Goal: Find specific page/section: Find specific page/section

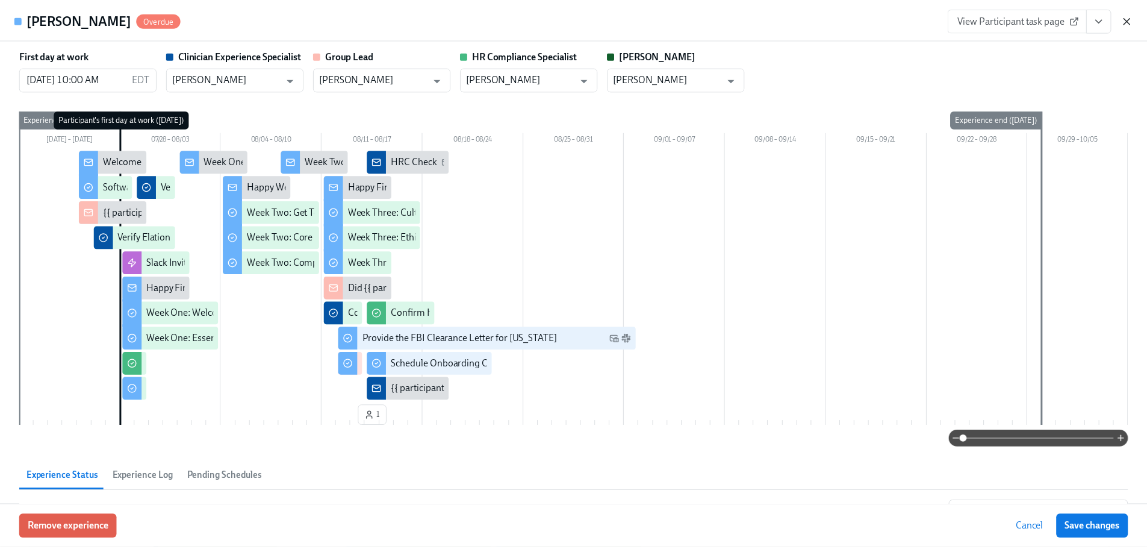
scroll to position [165, 0]
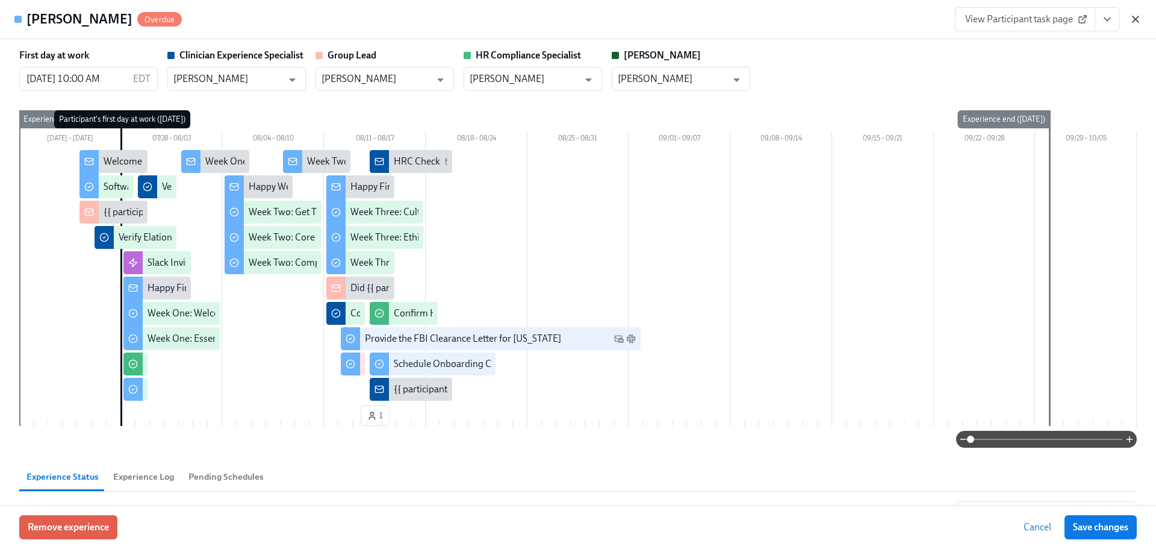
click at [1133, 23] on icon "button" at bounding box center [1136, 19] width 12 height 12
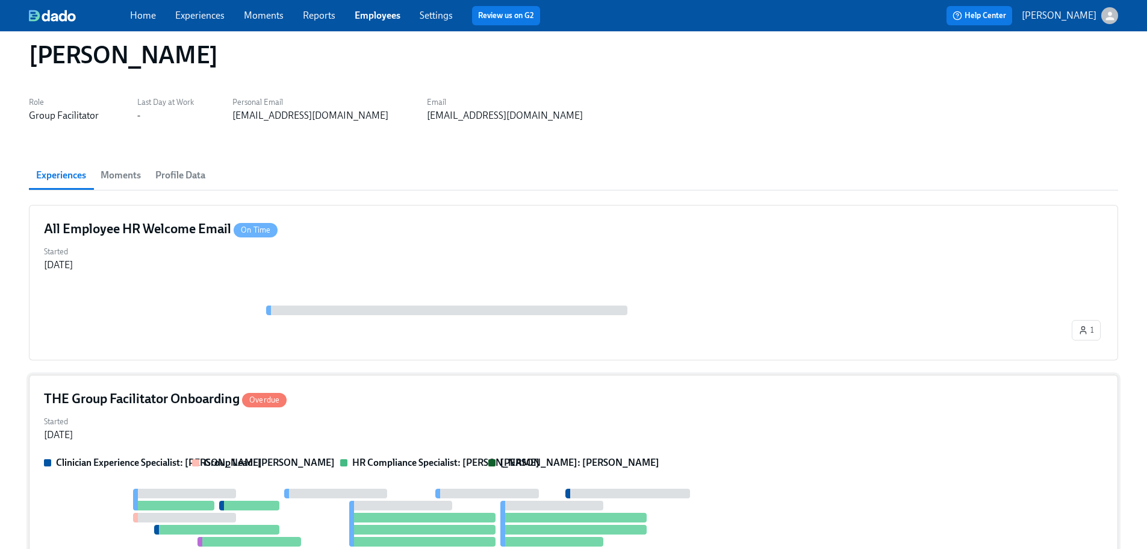
scroll to position [0, 0]
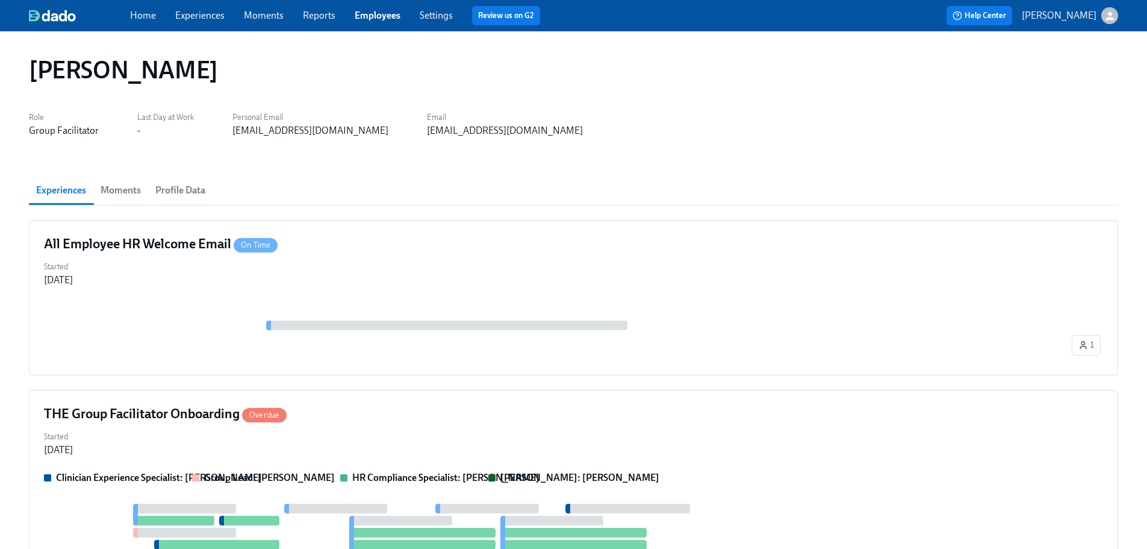
click at [369, 19] on link "Employees" at bounding box center [378, 15] width 46 height 11
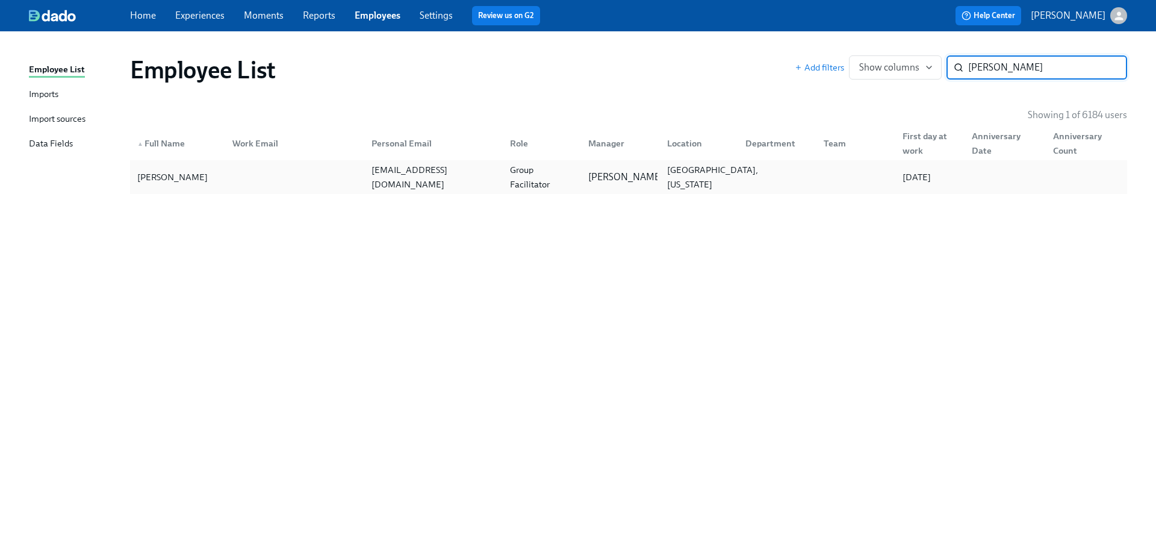
type input "[PERSON_NAME]"
click at [712, 188] on div "[GEOGRAPHIC_DATA], [US_STATE]" at bounding box center [712, 177] width 101 height 29
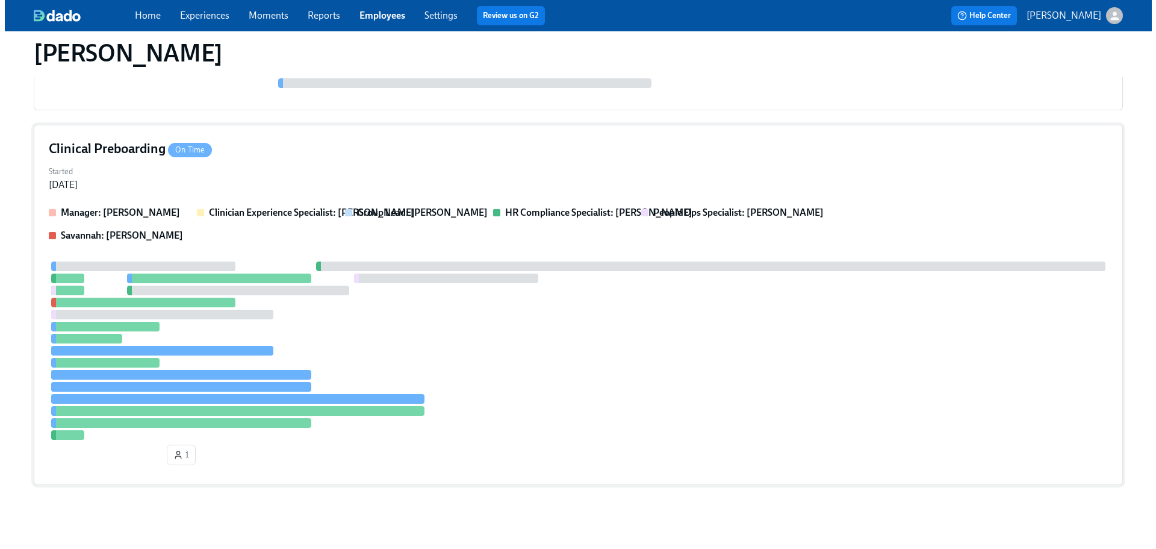
scroll to position [260, 0]
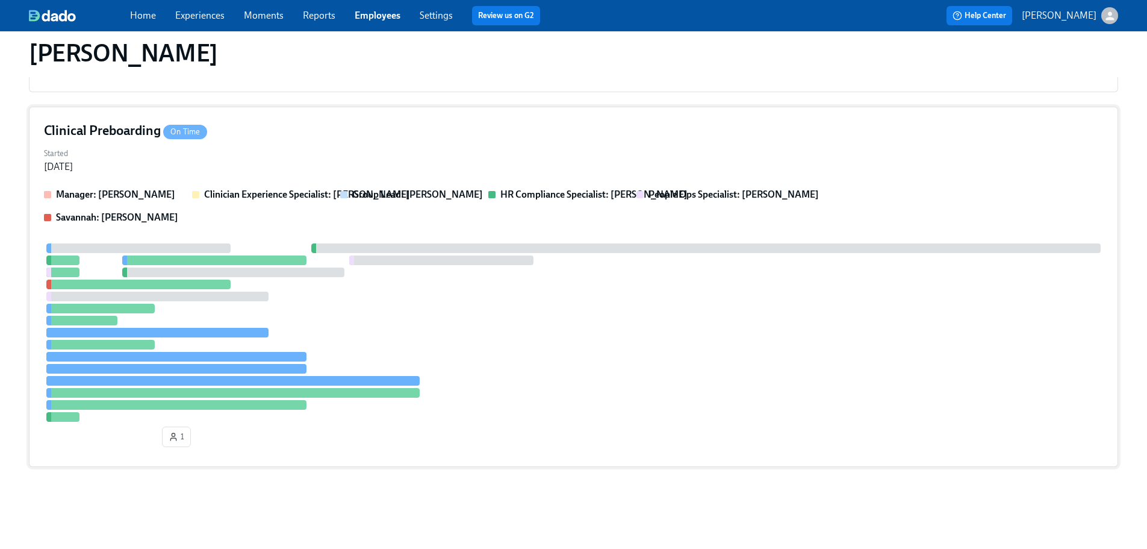
click at [680, 314] on div at bounding box center [573, 332] width 1059 height 178
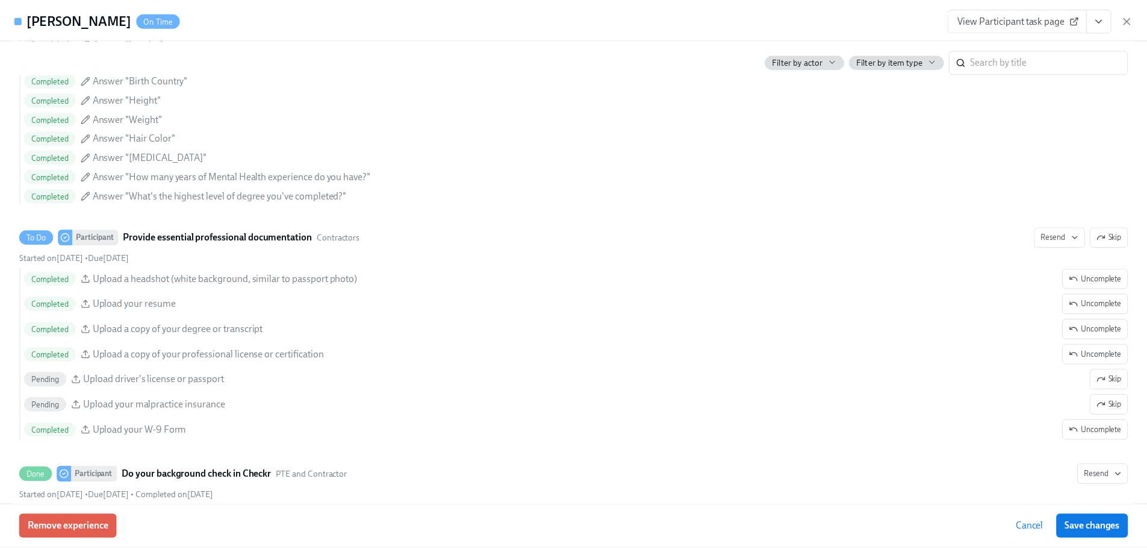
scroll to position [1308, 0]
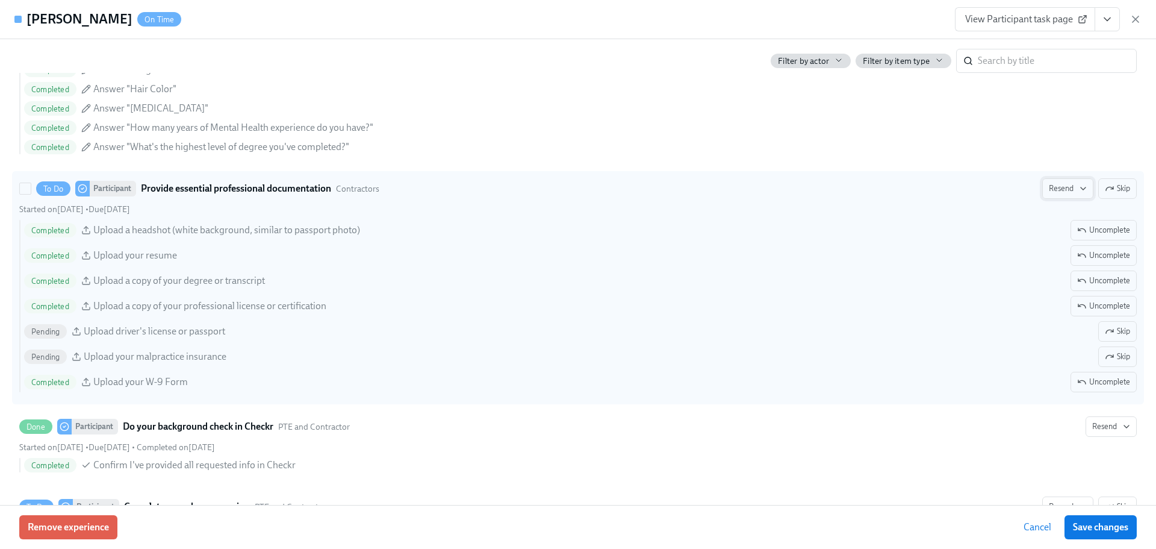
click at [1059, 185] on span "Resend" at bounding box center [1068, 188] width 38 height 12
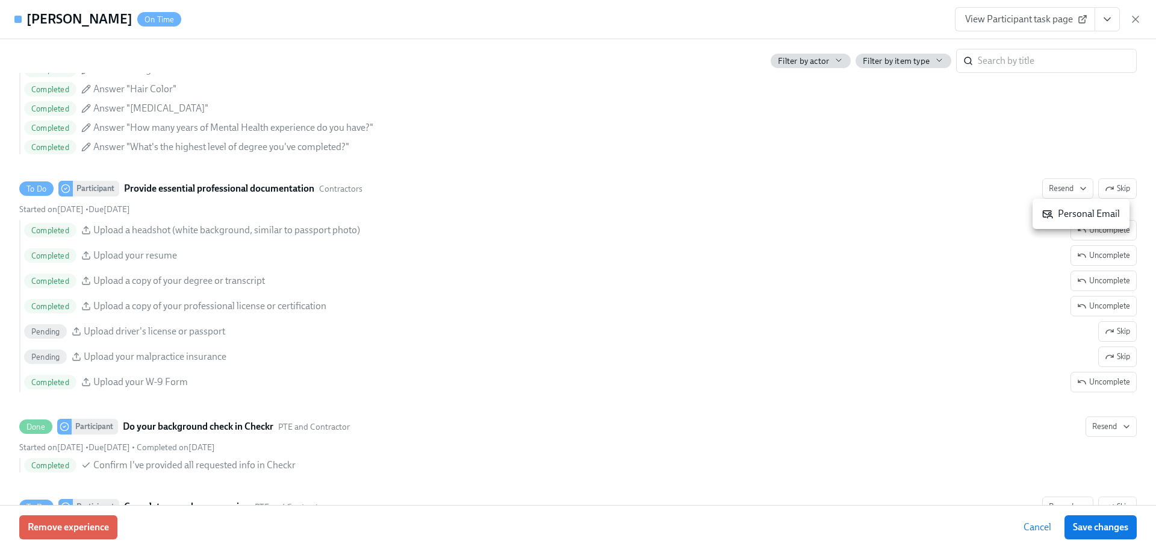
click at [1089, 213] on div "Personal Email" at bounding box center [1081, 213] width 78 height 13
click at [1145, 20] on div "[PERSON_NAME] On Time View Participant task page" at bounding box center [578, 19] width 1156 height 39
click at [1139, 14] on icon "button" at bounding box center [1136, 19] width 12 height 12
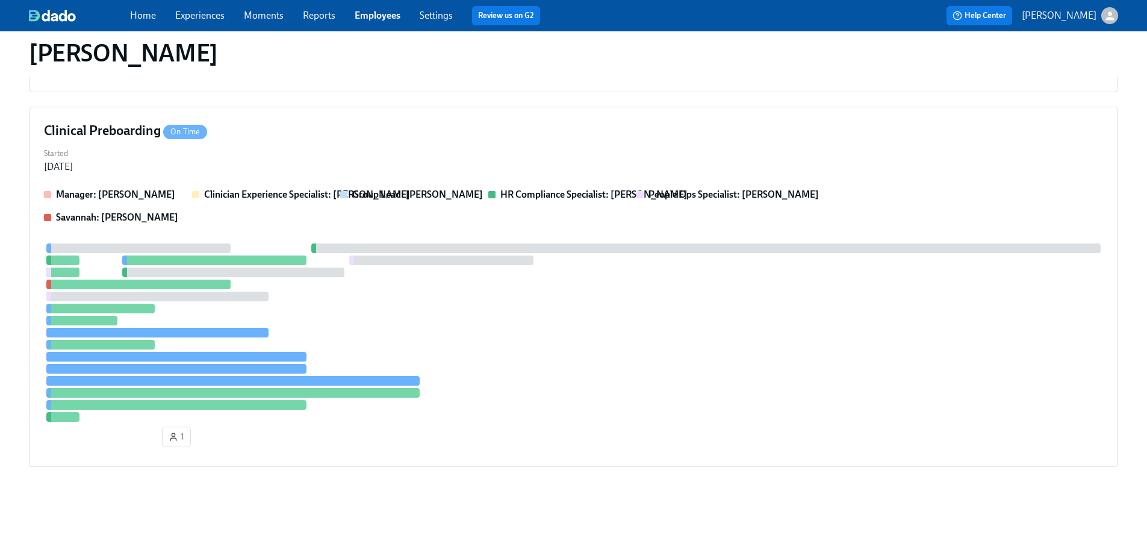
click at [391, 16] on link "Employees" at bounding box center [378, 15] width 46 height 11
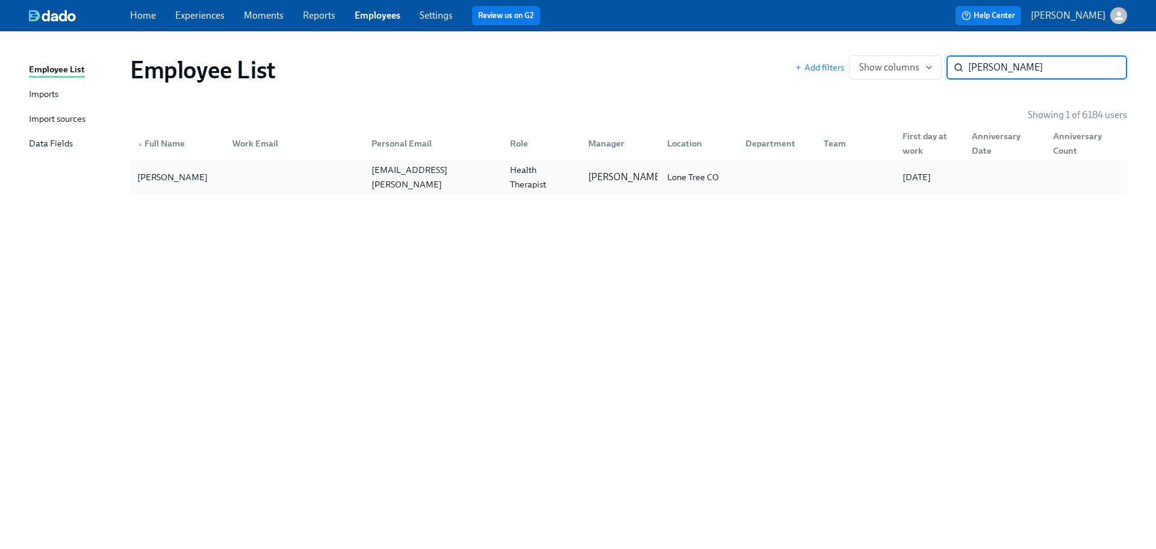
type input "[PERSON_NAME]"
click at [614, 190] on div "Nicole Woodman-Spisak [EMAIL_ADDRESS][PERSON_NAME][DOMAIN_NAME] Licensed Mental…" at bounding box center [628, 177] width 997 height 34
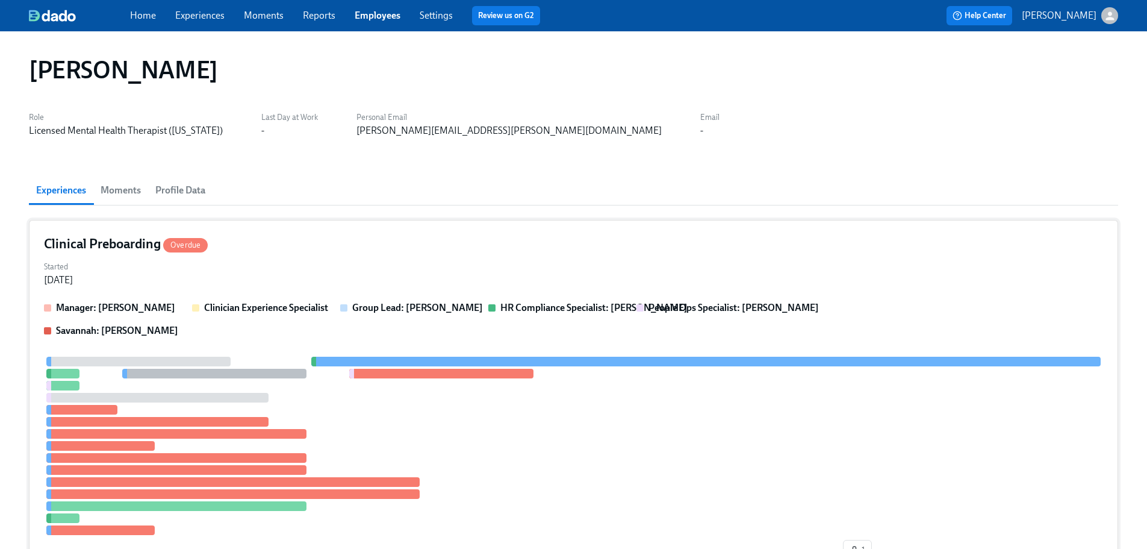
click at [605, 302] on strong "HR Compliance Specialist: [PERSON_NAME]" at bounding box center [593, 307] width 187 height 11
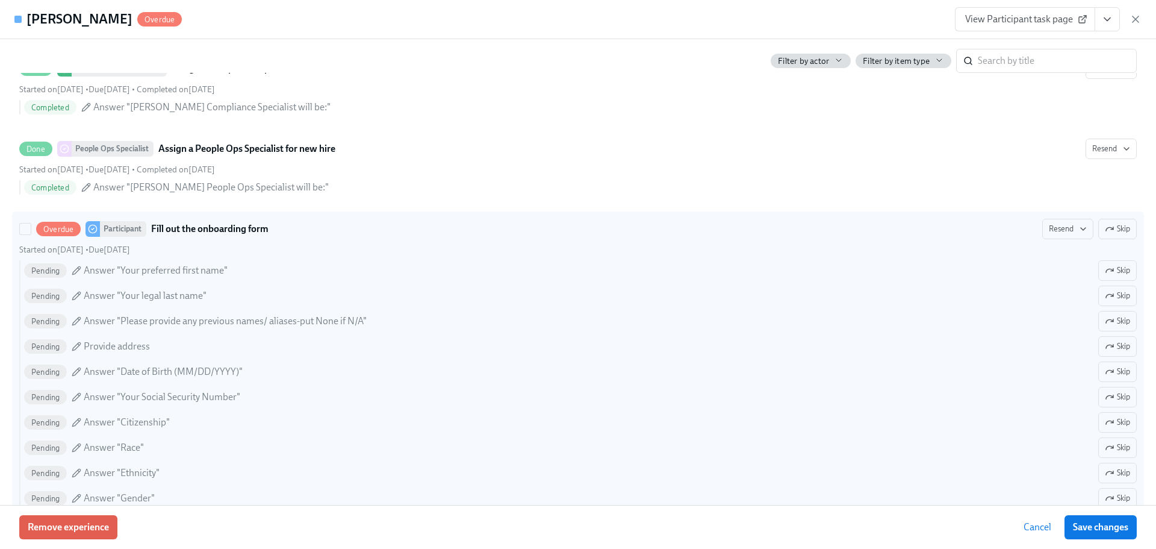
scroll to position [477, 0]
